Goal: Information Seeking & Learning: Learn about a topic

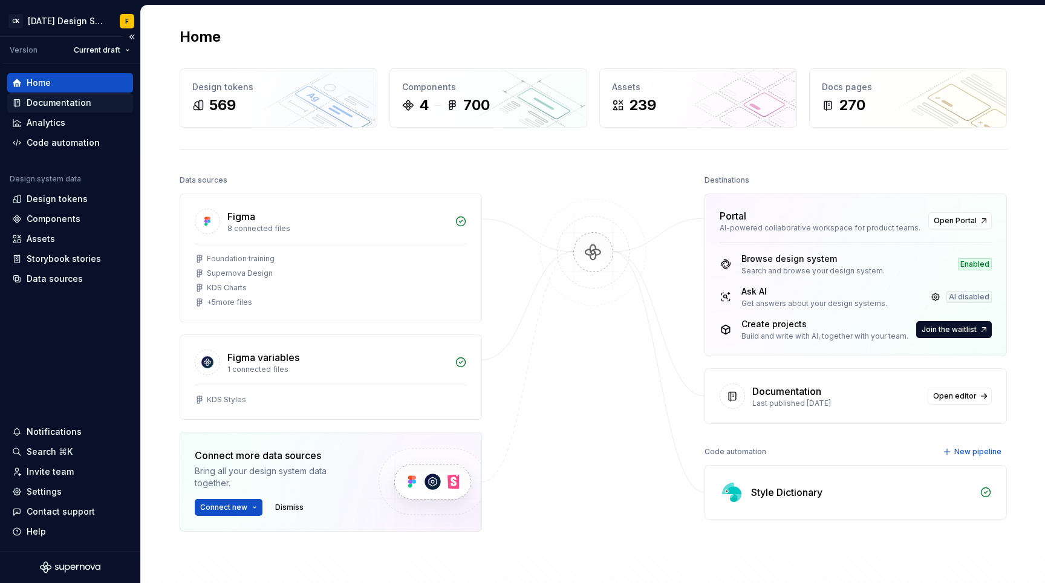
click at [77, 105] on div "Documentation" at bounding box center [59, 103] width 65 height 12
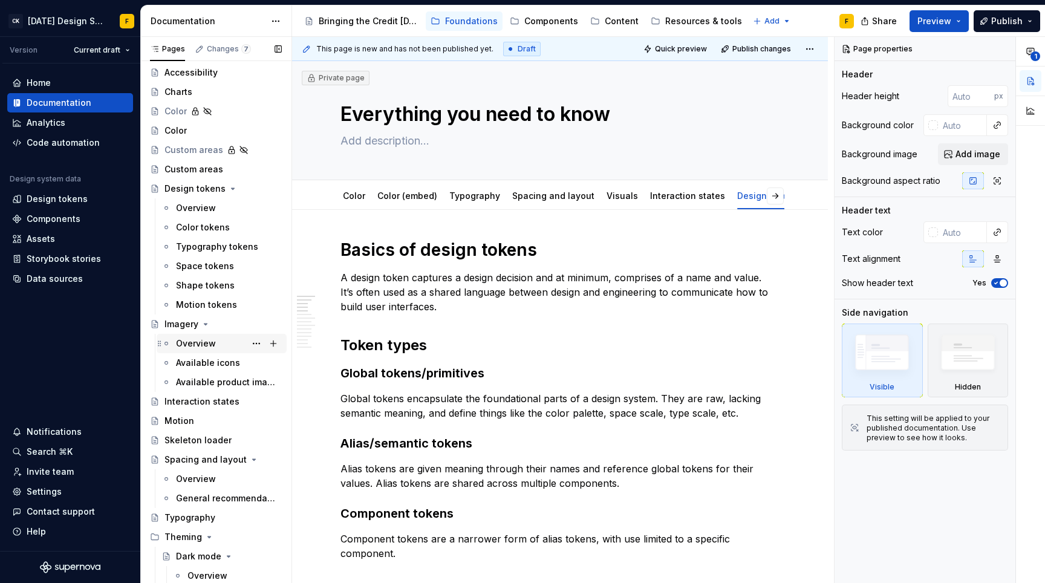
scroll to position [140, 0]
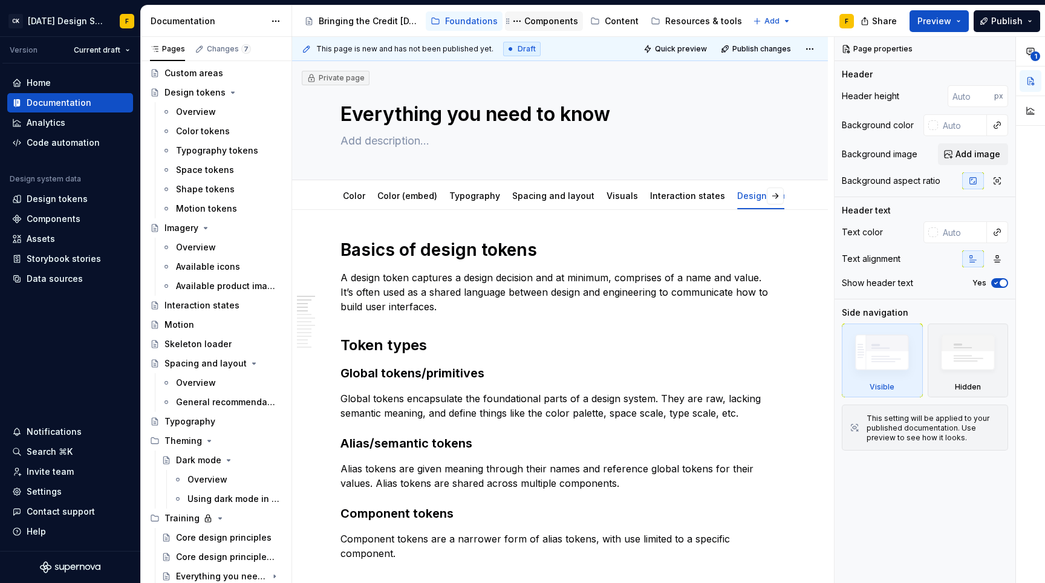
click at [545, 22] on div "Components" at bounding box center [551, 21] width 54 height 12
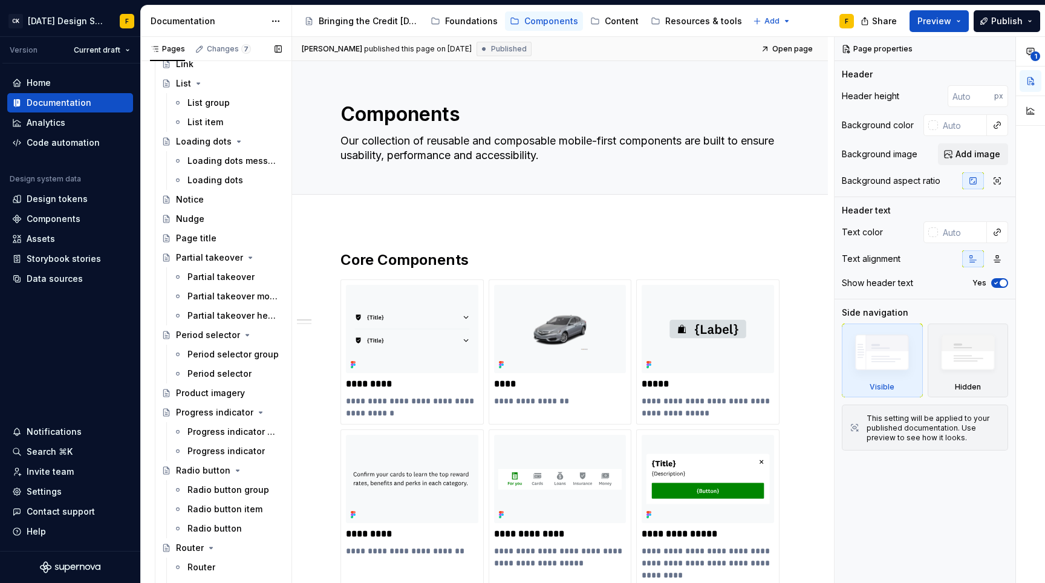
scroll to position [1451, 0]
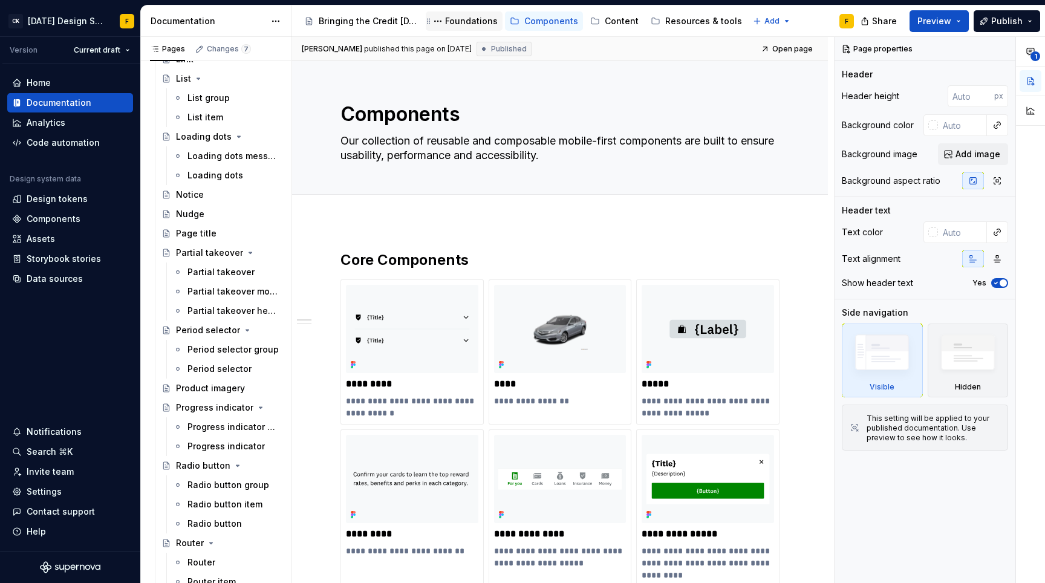
click at [478, 21] on div "Foundations" at bounding box center [471, 21] width 53 height 12
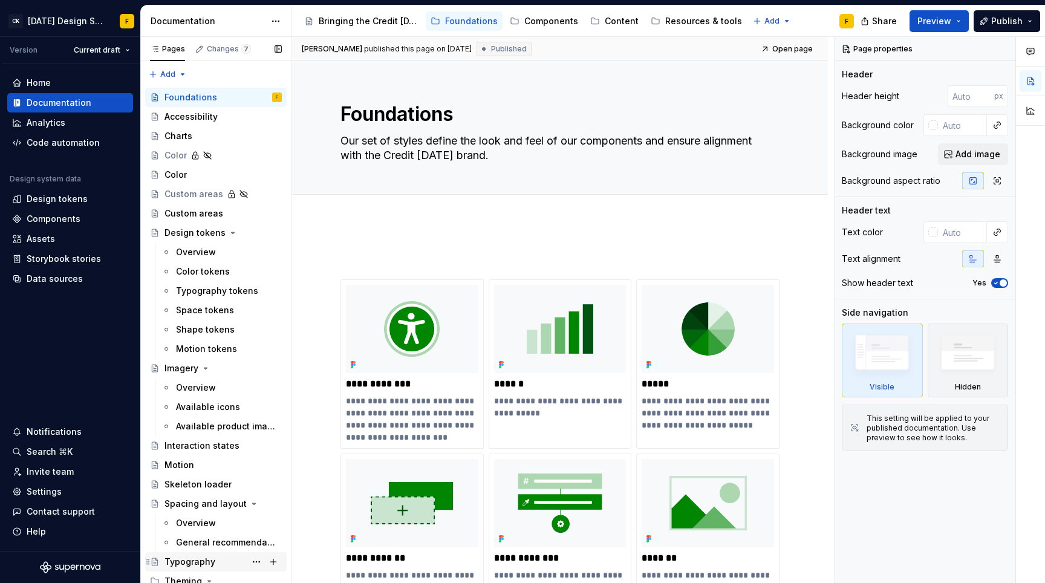
scroll to position [140, 0]
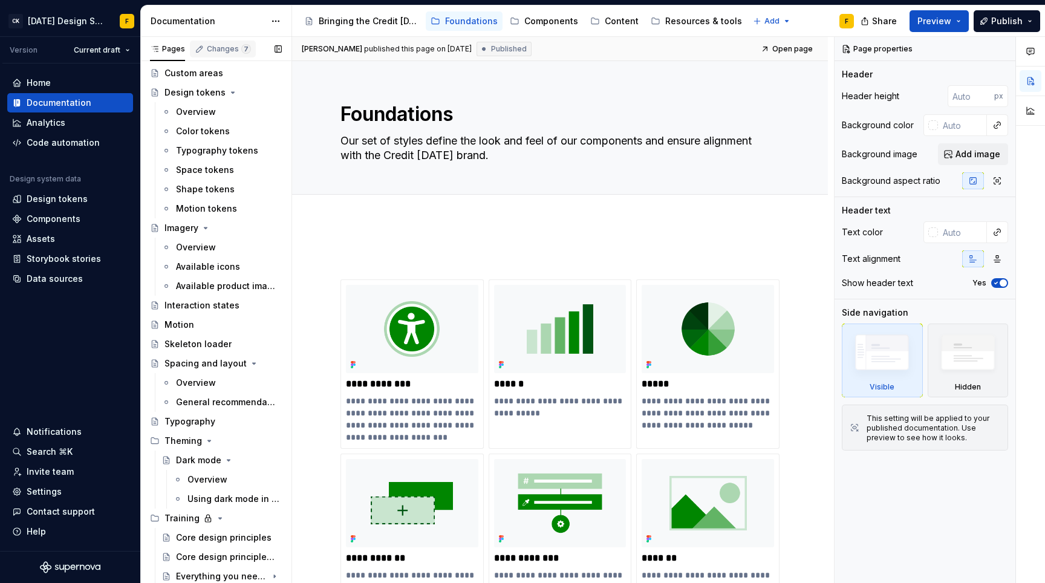
click at [213, 50] on div "Changes 7" at bounding box center [229, 49] width 44 height 10
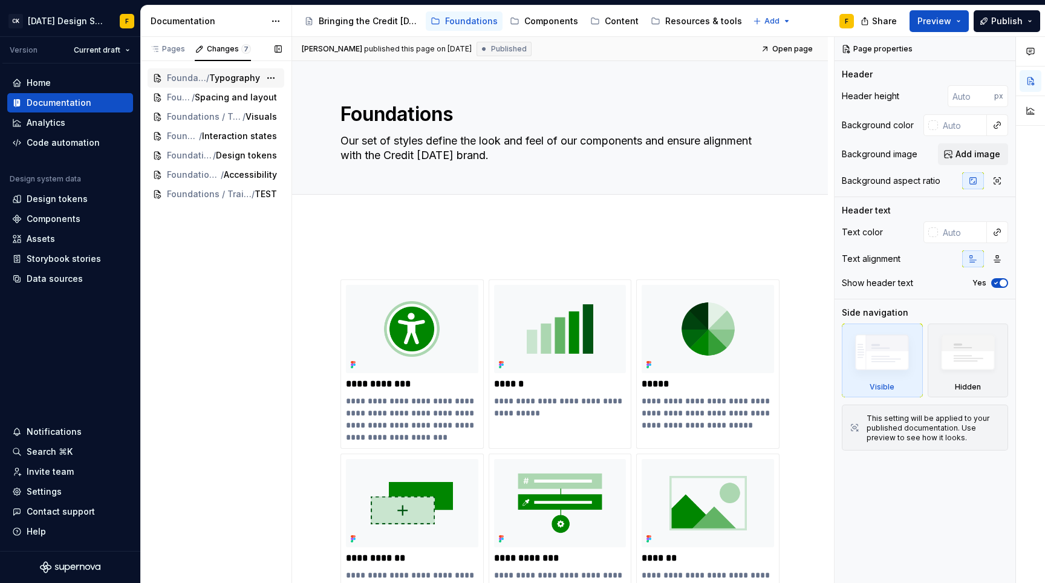
click at [241, 78] on span "Typography" at bounding box center [234, 78] width 51 height 12
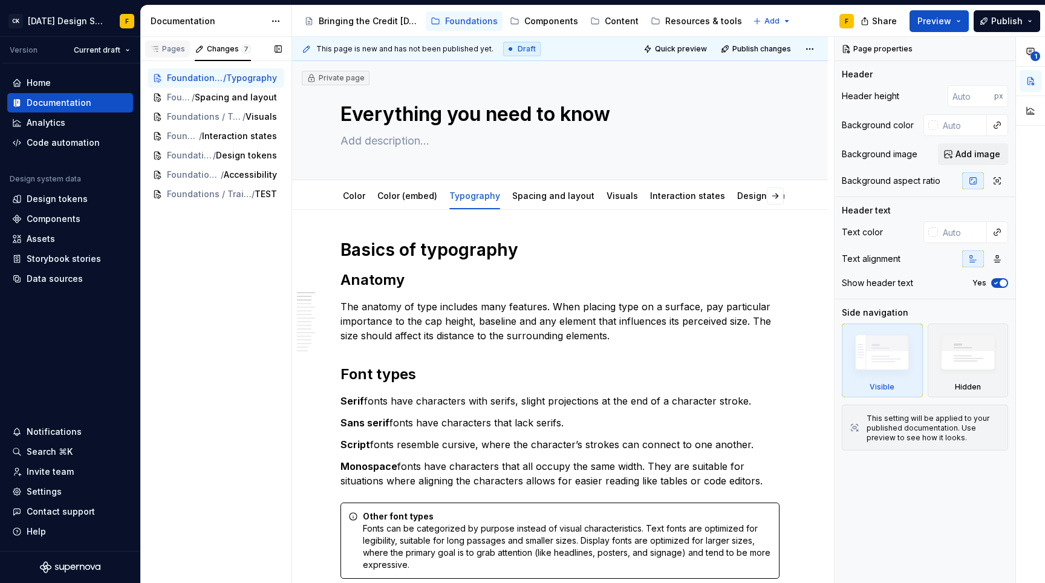
click at [177, 51] on div "Pages" at bounding box center [167, 49] width 35 height 10
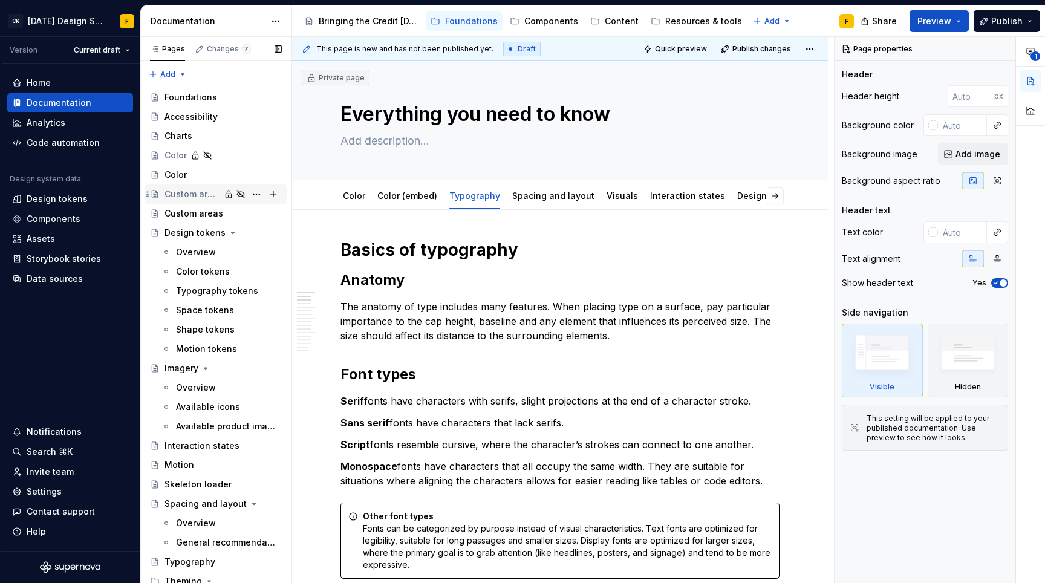
scroll to position [314, 0]
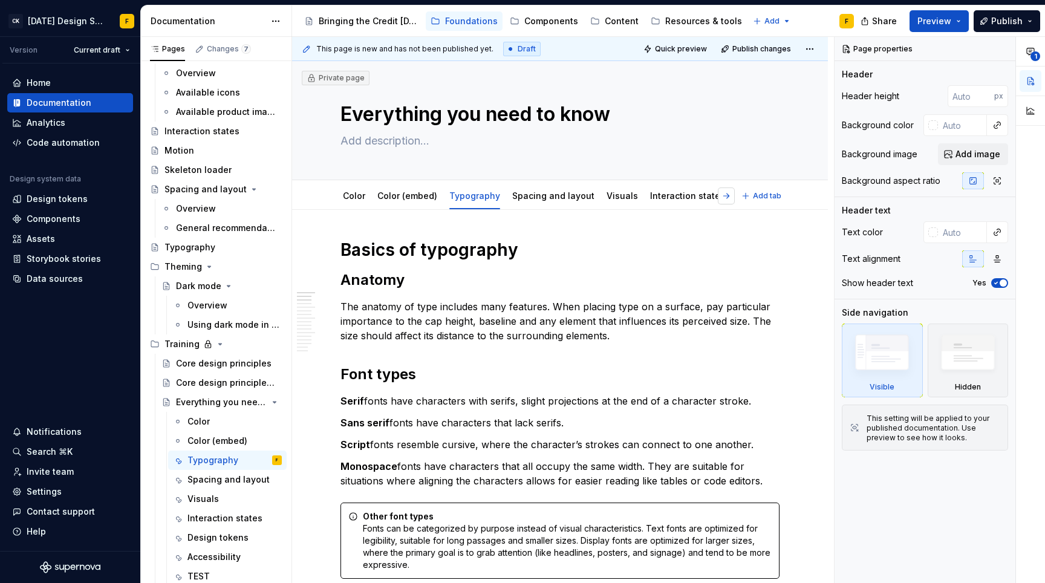
click at [724, 197] on button "button" at bounding box center [726, 195] width 17 height 17
click at [600, 195] on link "Design tokens" at bounding box center [618, 195] width 61 height 10
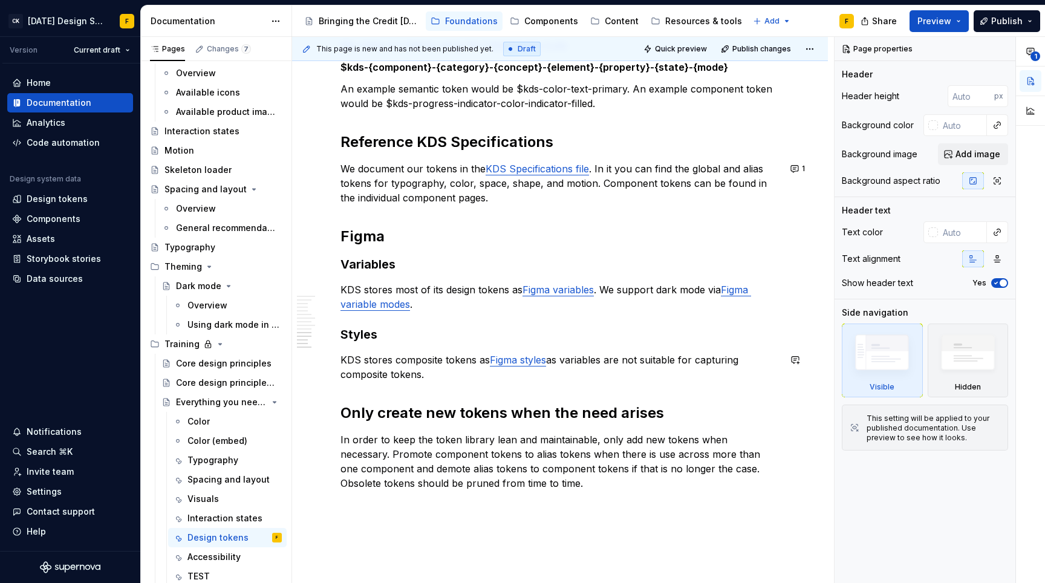
scroll to position [928, 0]
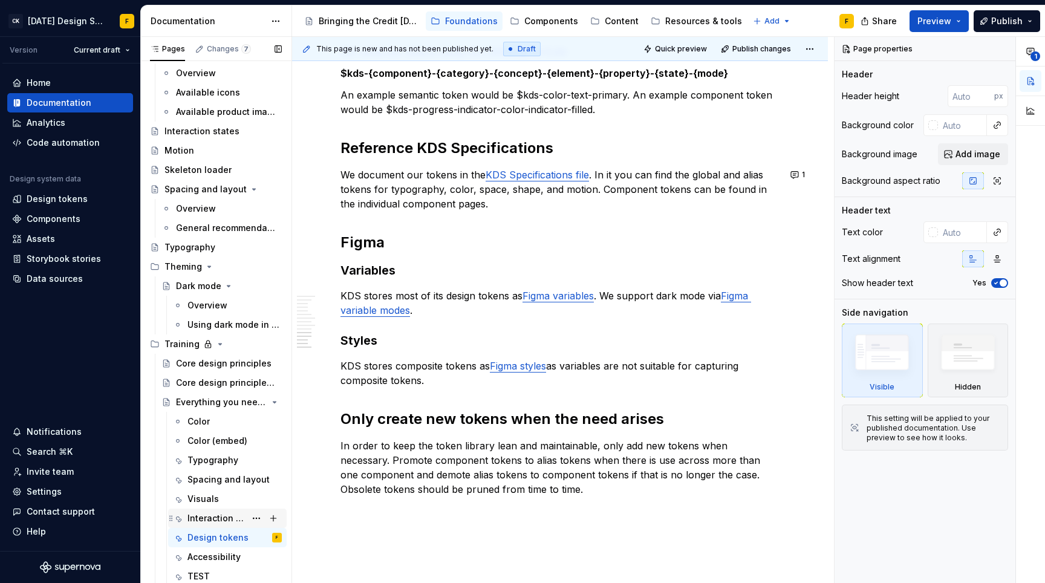
click at [198, 516] on div "Interaction states" at bounding box center [216, 518] width 58 height 12
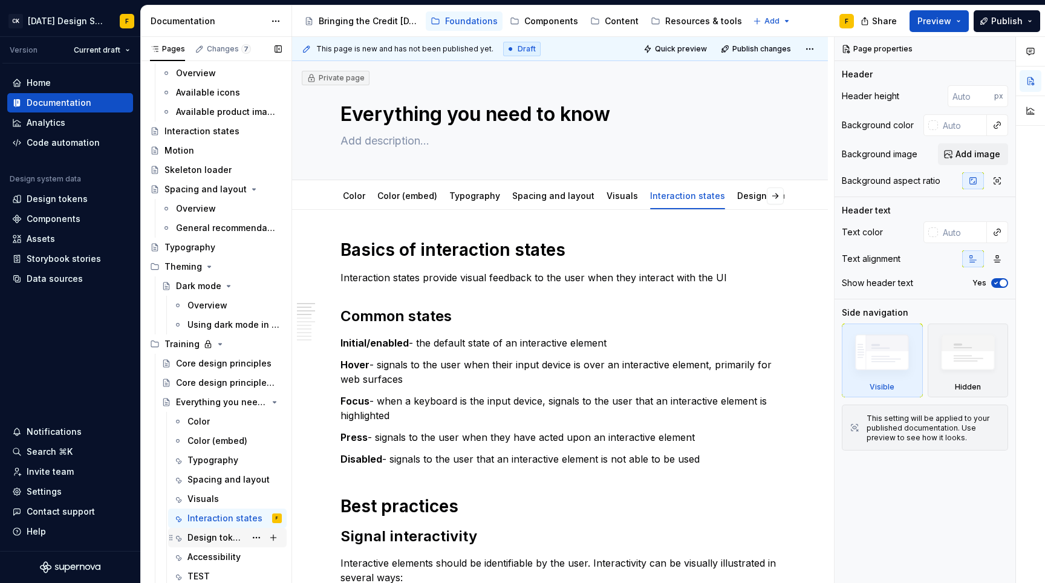
click at [206, 539] on div "Design tokens" at bounding box center [216, 538] width 58 height 12
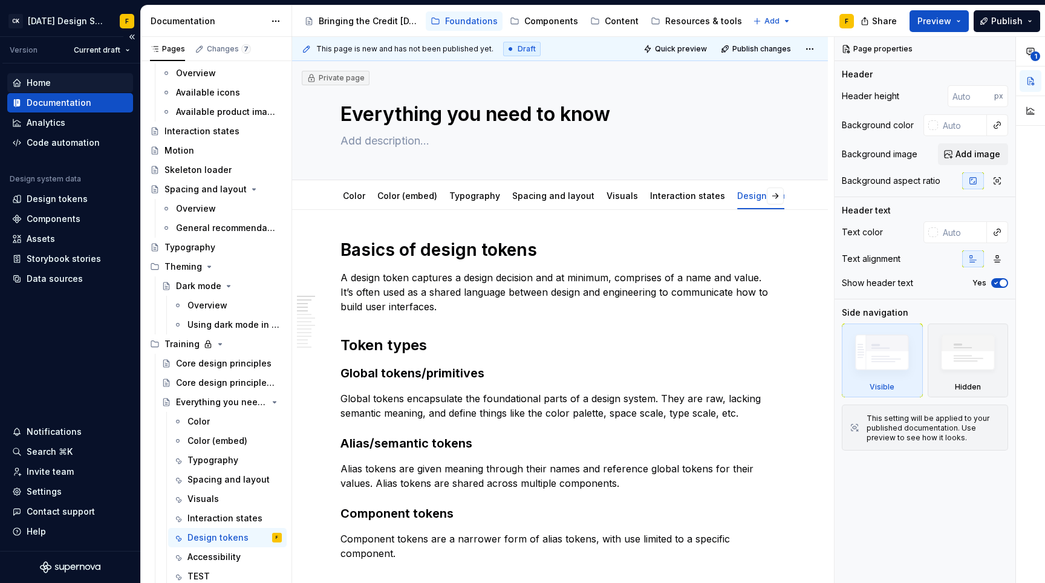
click at [47, 83] on div "Home" at bounding box center [39, 83] width 24 height 12
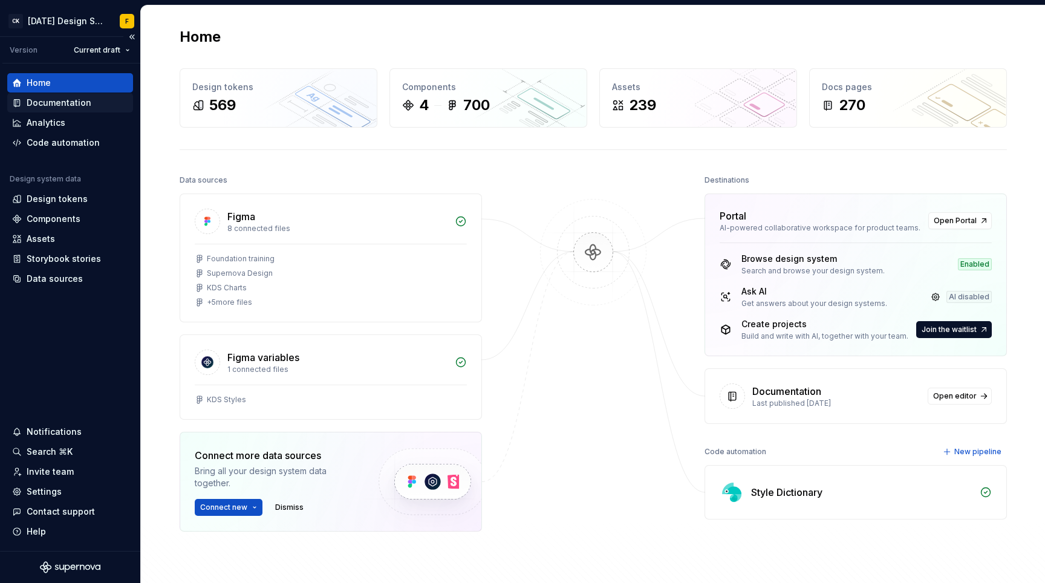
click at [45, 102] on div "Documentation" at bounding box center [59, 103] width 65 height 12
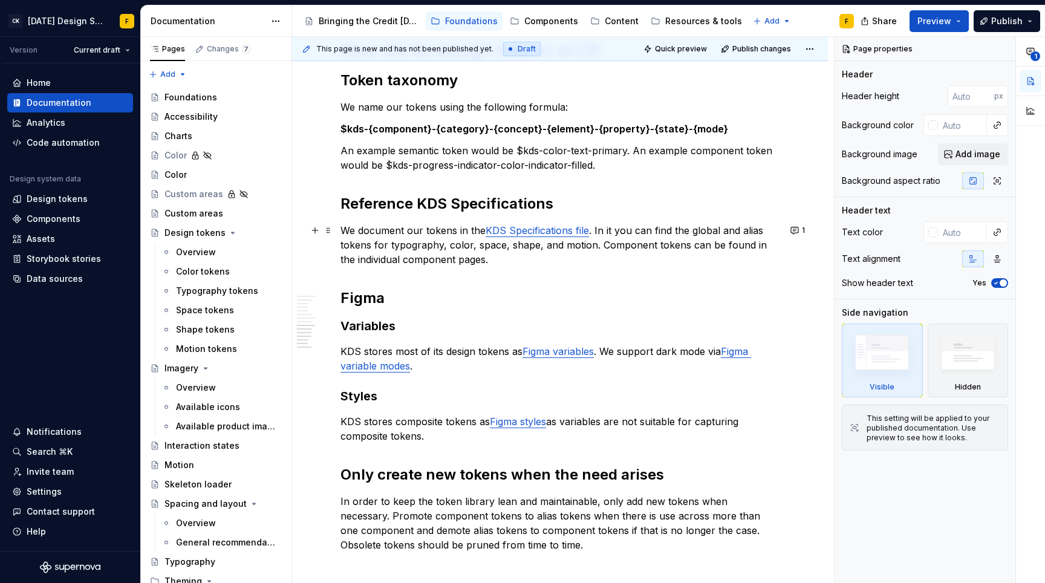
scroll to position [1030, 0]
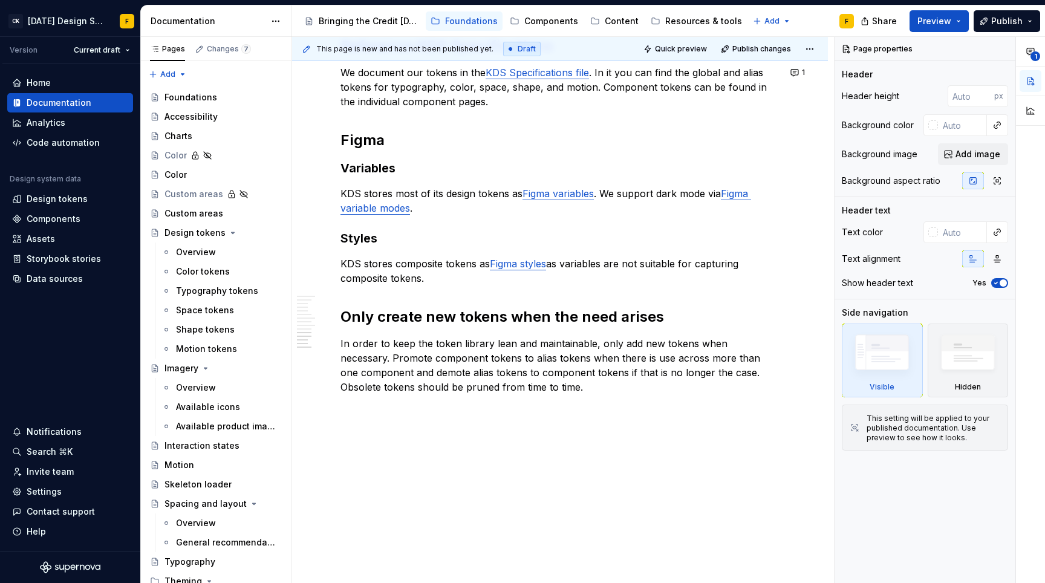
type textarea "*"
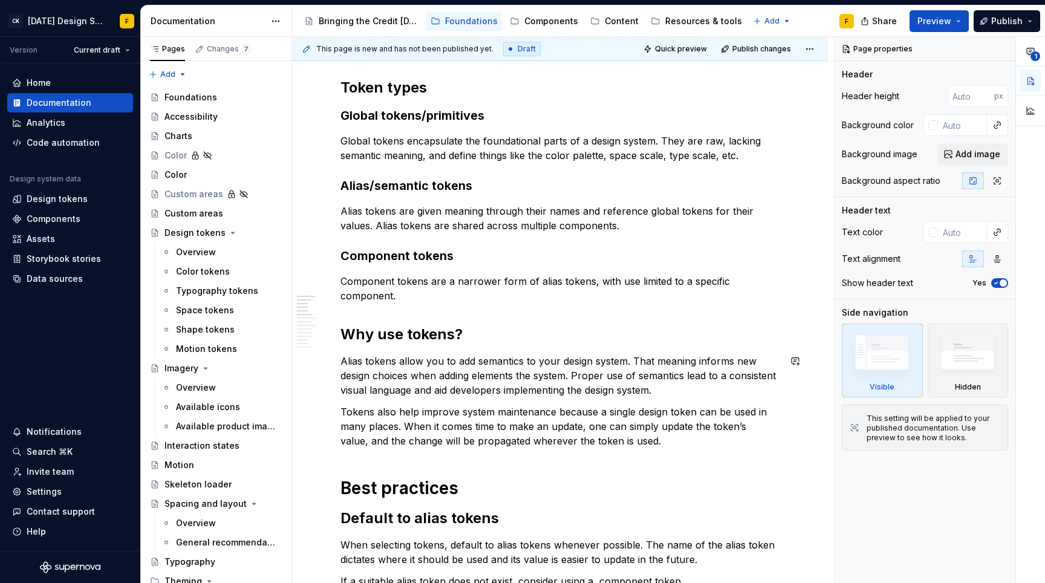
scroll to position [0, 0]
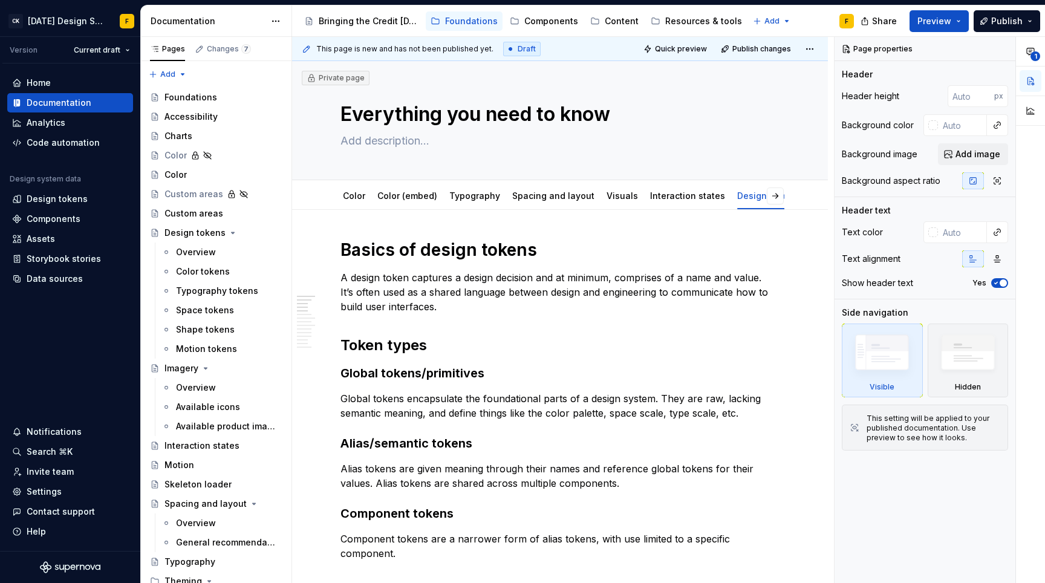
click at [461, 293] on p "A design token captures a design decision and at minimum, comprises of a name a…" at bounding box center [559, 292] width 439 height 44
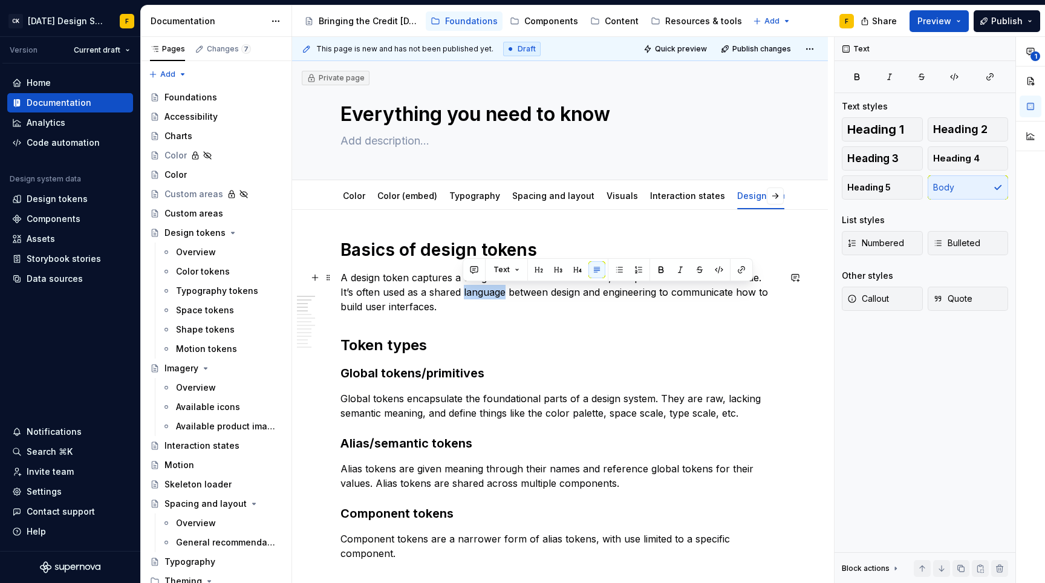
click at [461, 293] on p "A design token captures a design decision and at minimum, comprises of a name a…" at bounding box center [559, 292] width 439 height 44
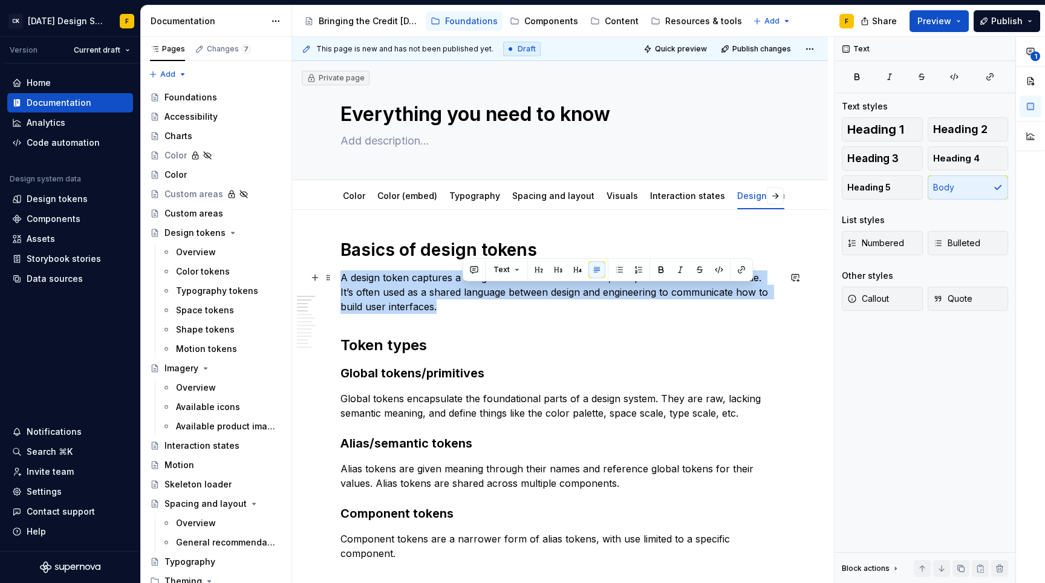
click at [461, 293] on p "A design token captures a design decision and at minimum, comprises of a name a…" at bounding box center [559, 292] width 439 height 44
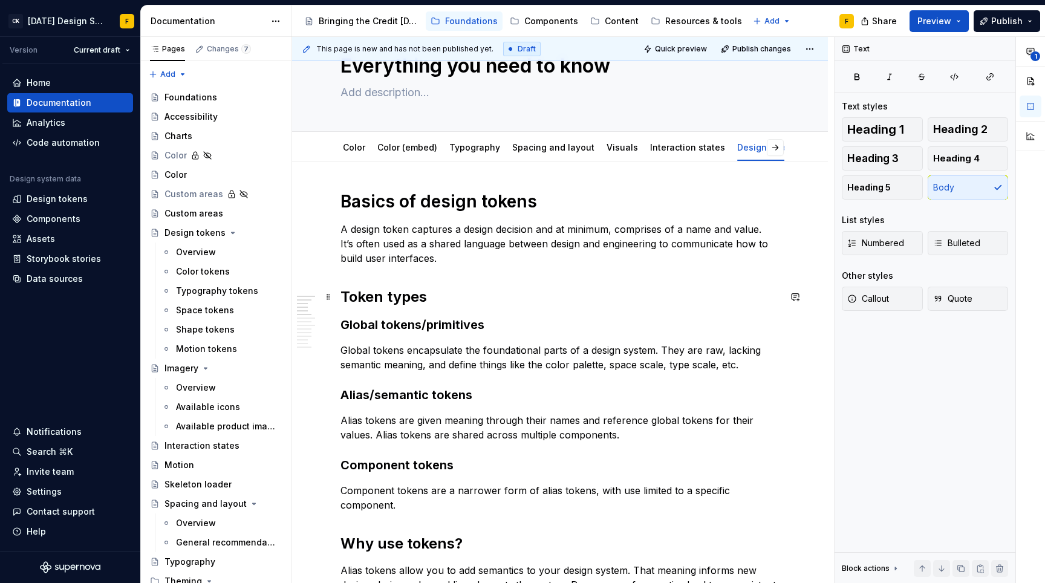
scroll to position [53, 0]
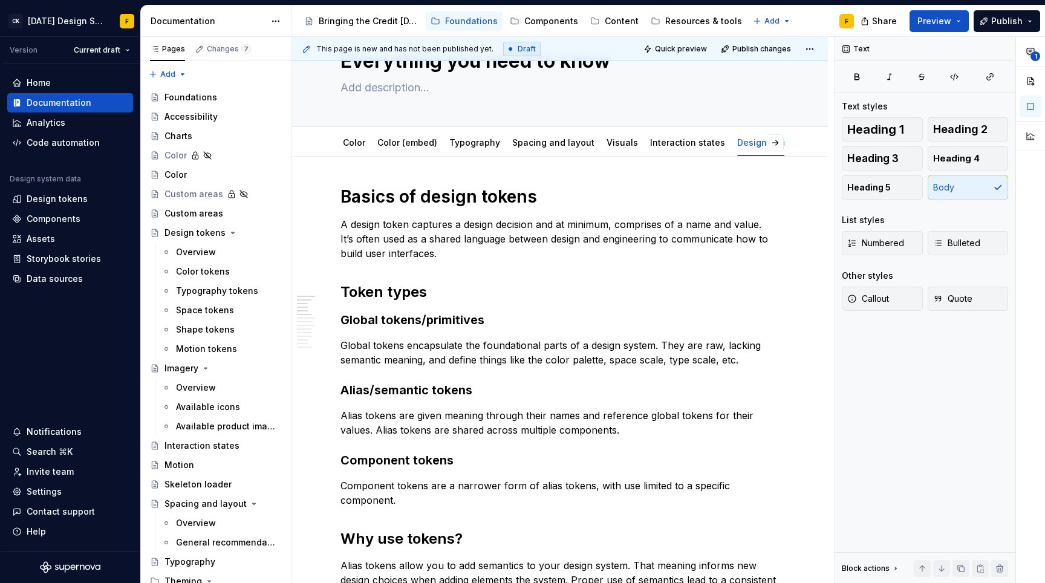
click at [674, 356] on p "Global tokens encapsulate the foundational parts of a design system. They are r…" at bounding box center [559, 352] width 439 height 29
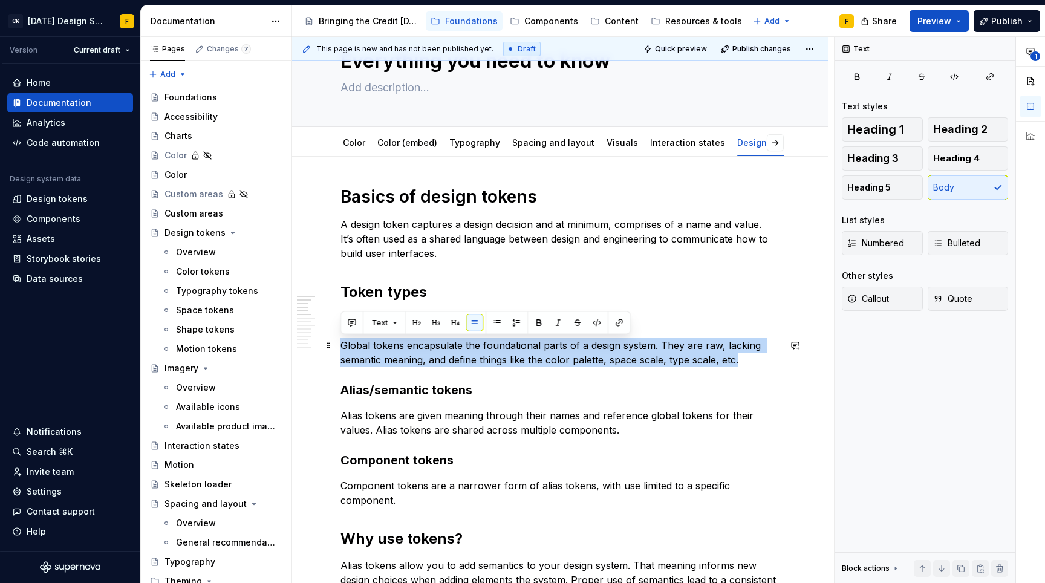
click at [674, 356] on p "Global tokens encapsulate the foundational parts of a design system. They are r…" at bounding box center [559, 352] width 439 height 29
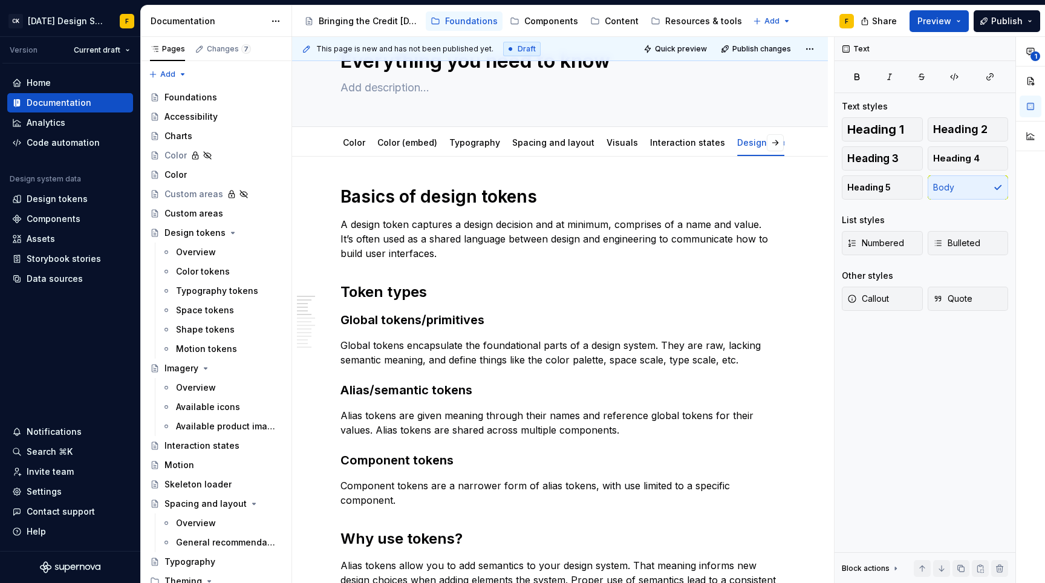
click at [360, 485] on p "Component tokens are a narrower form of alias tokens, with use limited to a spe…" at bounding box center [559, 492] width 439 height 29
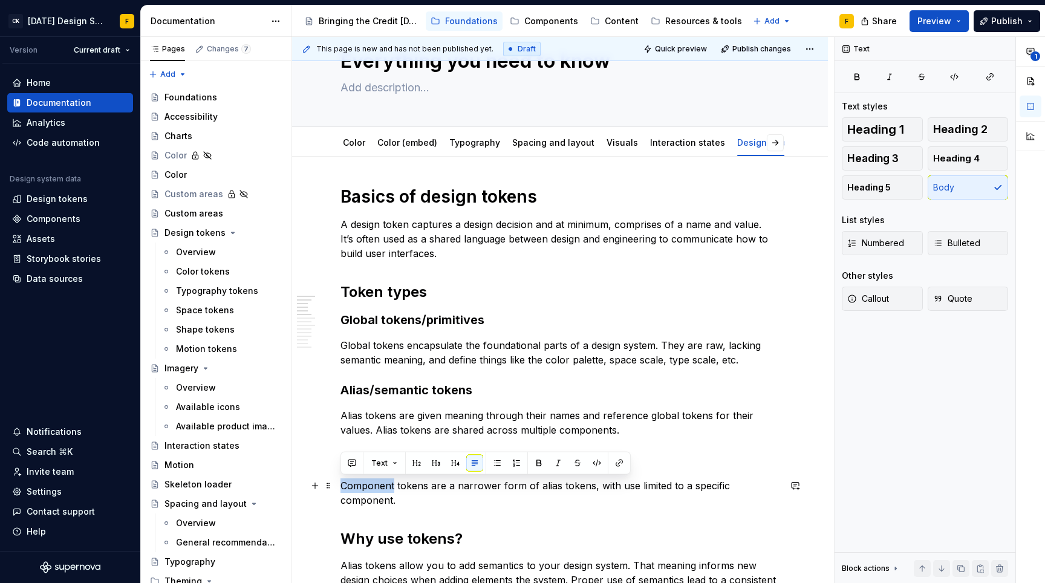
click at [360, 485] on p "Component tokens are a narrower form of alias tokens, with use limited to a spe…" at bounding box center [559, 492] width 439 height 29
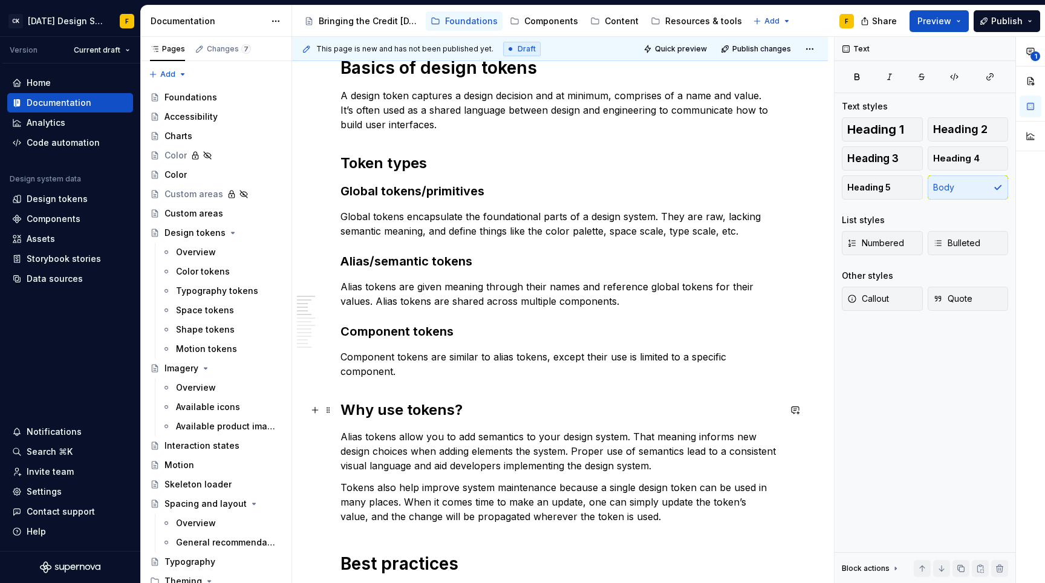
scroll to position [186, 0]
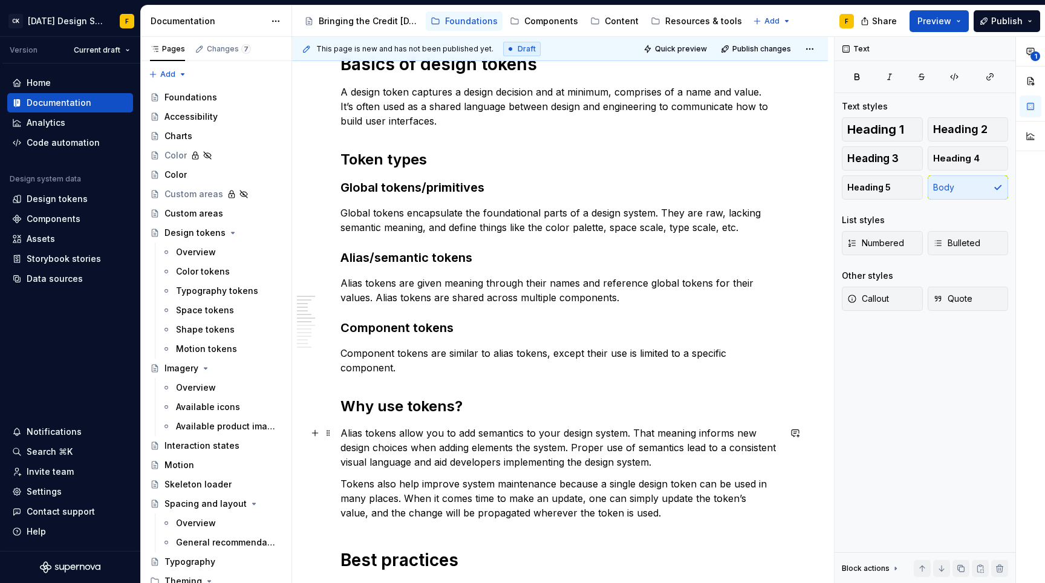
click at [431, 456] on p "Alias tokens allow you to add semantics to your design system. That meaning inf…" at bounding box center [559, 448] width 439 height 44
click at [472, 402] on h2 "Why use tokens?" at bounding box center [559, 406] width 439 height 19
click at [428, 408] on h2 "Why use tokens" at bounding box center [559, 406] width 439 height 19
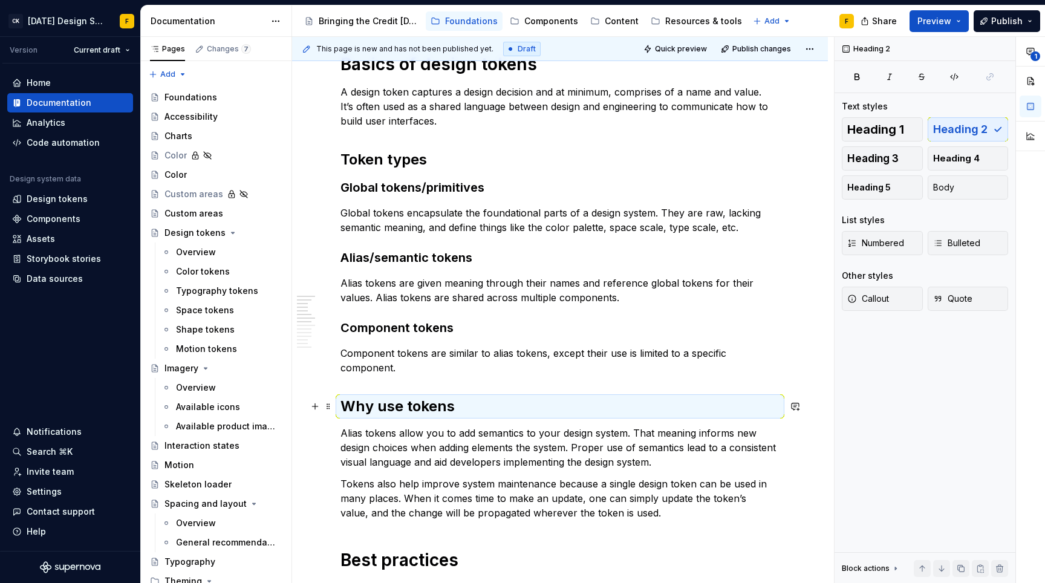
click at [428, 408] on h2 "Why use tokens" at bounding box center [559, 406] width 439 height 19
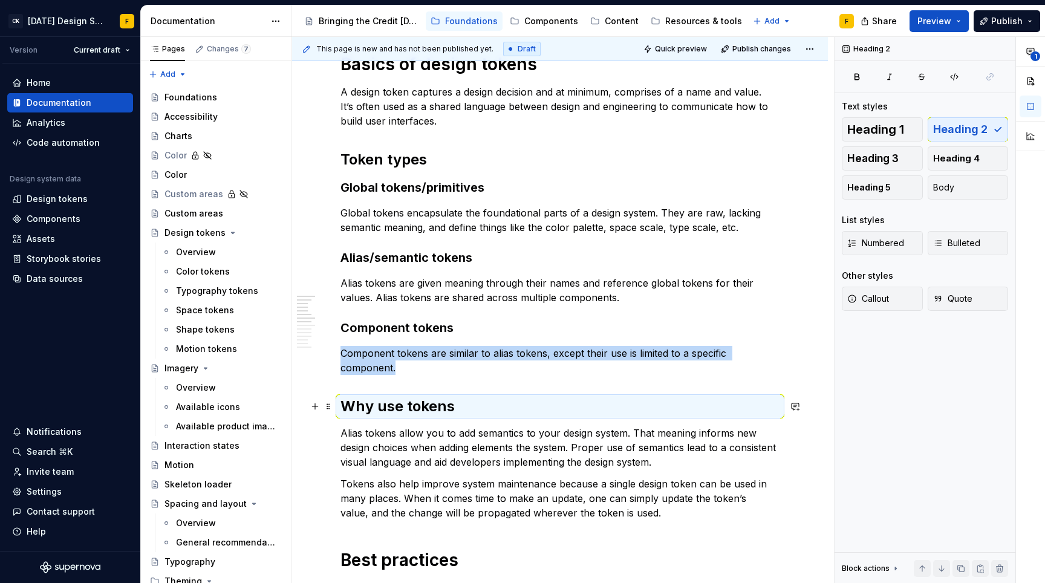
click at [413, 406] on h2 "Why use tokens" at bounding box center [559, 406] width 439 height 19
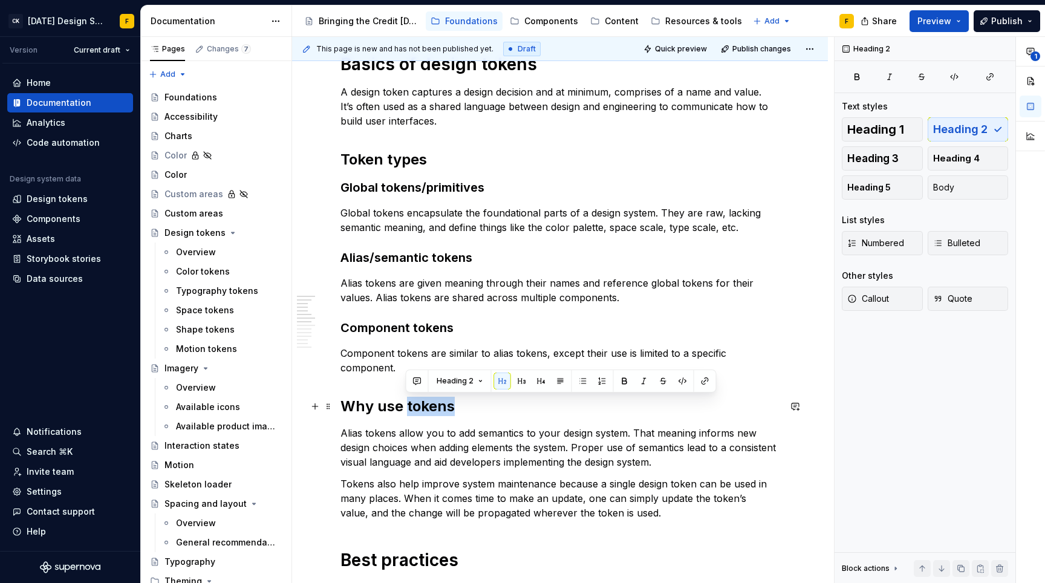
click at [413, 406] on h2 "Why use tokens" at bounding box center [559, 406] width 439 height 19
click at [467, 405] on h2 "Why use tokens" at bounding box center [559, 406] width 439 height 19
click at [479, 438] on p "Alias tokens allow you to add semantics to your design system. That meaning inf…" at bounding box center [559, 448] width 439 height 44
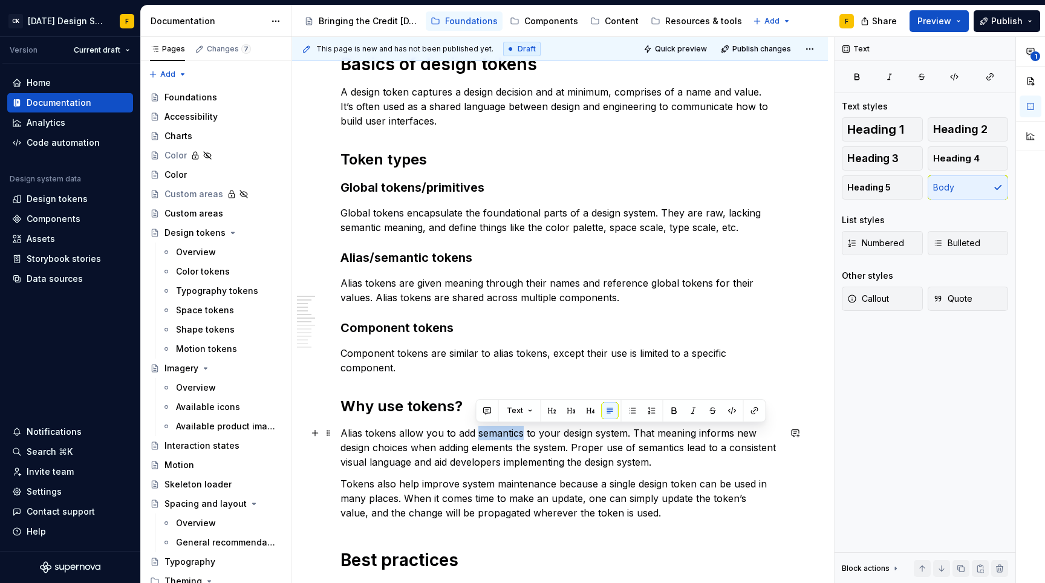
click at [479, 438] on p "Alias tokens allow you to add semantics to your design system. That meaning inf…" at bounding box center [559, 448] width 439 height 44
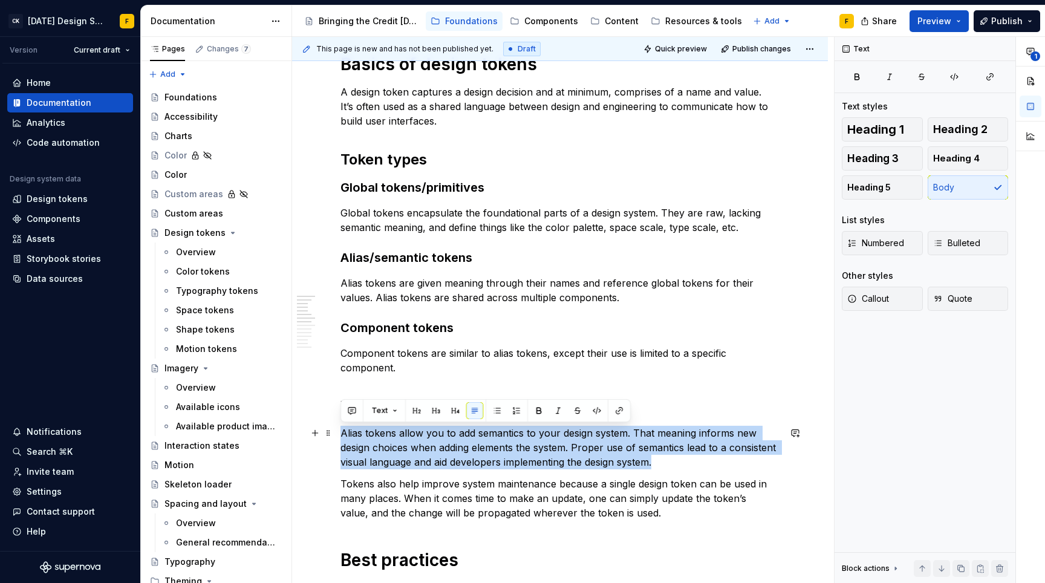
click at [479, 438] on p "Alias tokens allow you to add semantics to your design system. That meaning inf…" at bounding box center [559, 448] width 439 height 44
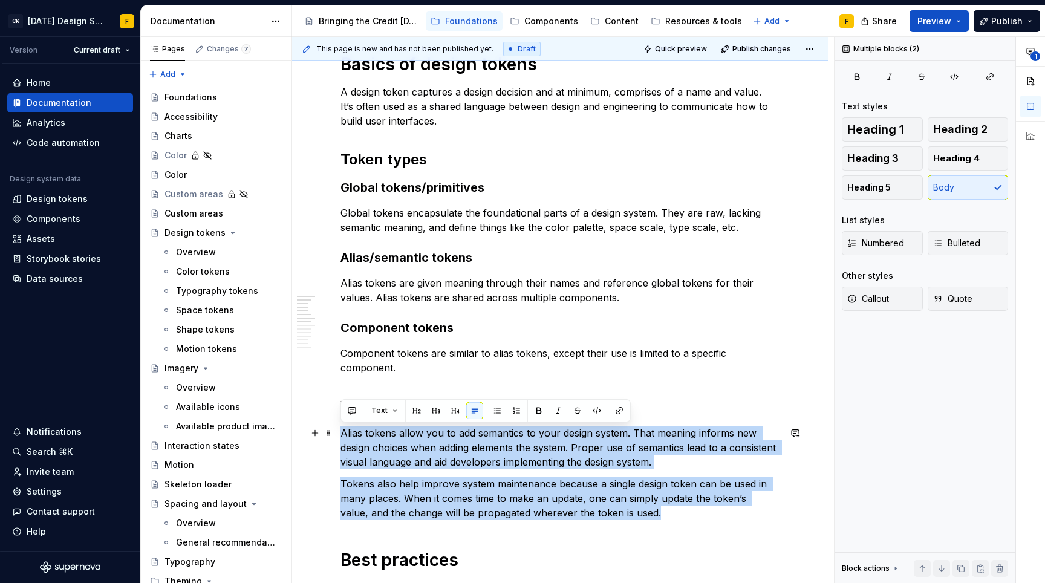
drag, startPoint x: 640, startPoint y: 515, endPoint x: 336, endPoint y: 433, distance: 314.9
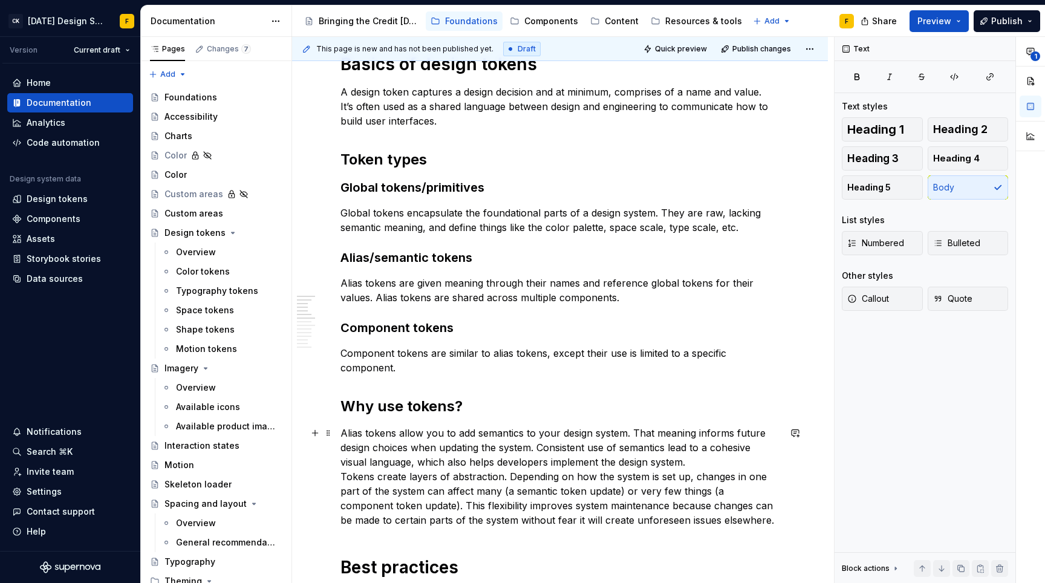
click at [715, 470] on p "Alias tokens allow you to add semantics to your design system. That meaning inf…" at bounding box center [559, 477] width 439 height 102
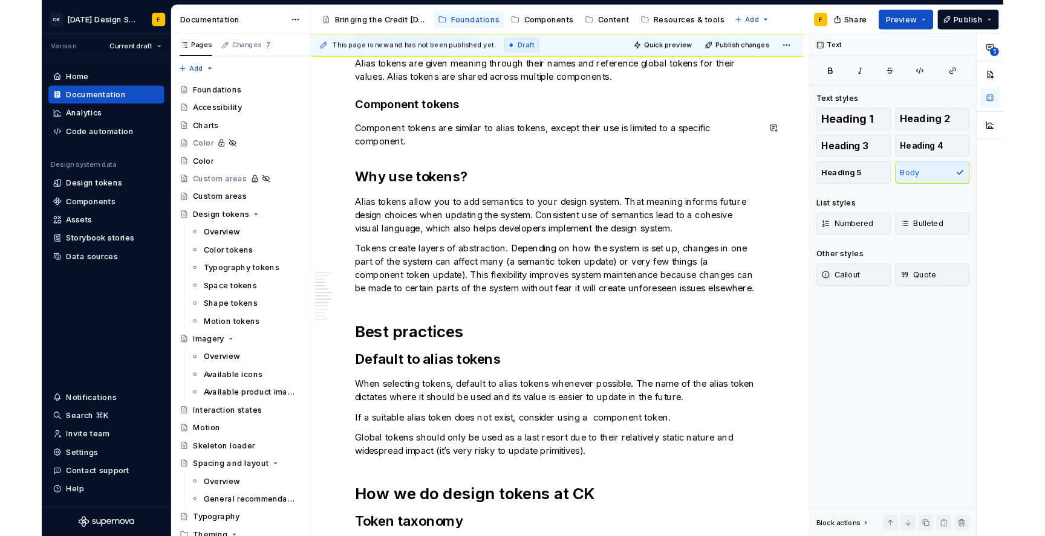
scroll to position [516, 0]
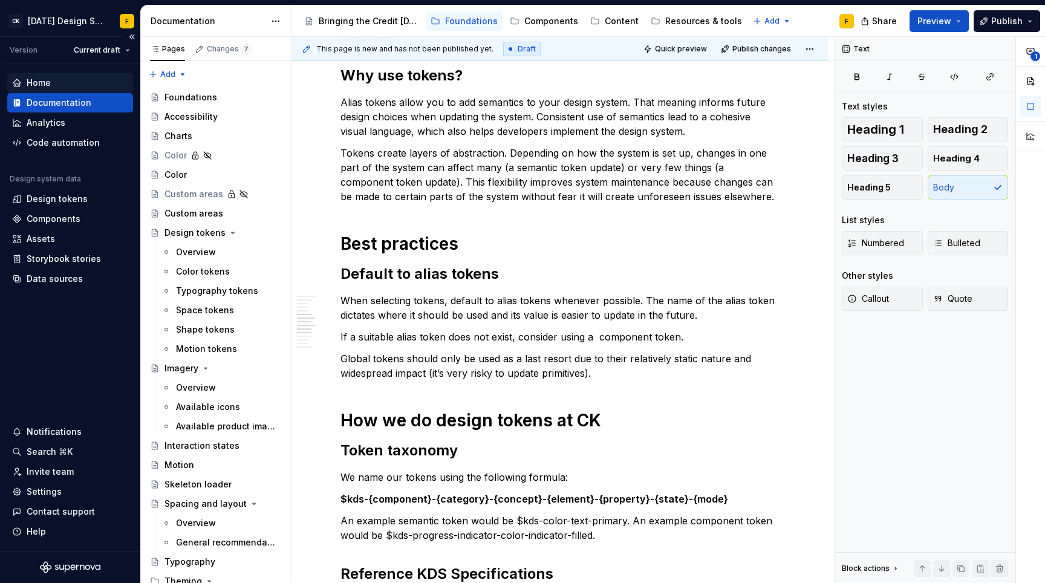
click at [45, 80] on div "Home" at bounding box center [39, 83] width 24 height 12
